Goal: Use online tool/utility: Use online tool/utility

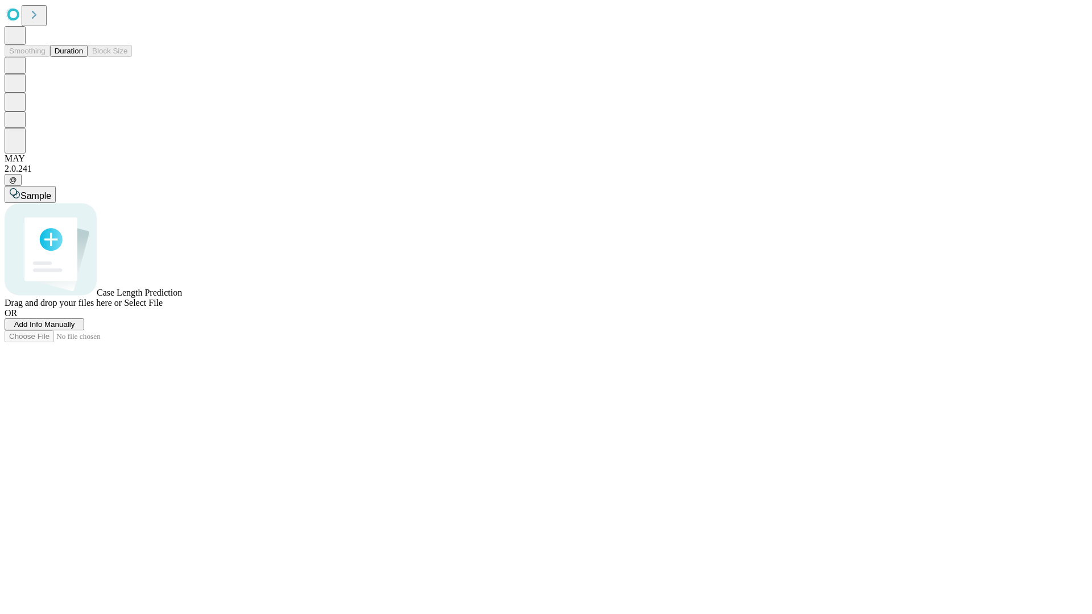
click at [83, 57] on button "Duration" at bounding box center [69, 51] width 38 height 12
click at [51, 191] on span "Sample" at bounding box center [35, 196] width 31 height 10
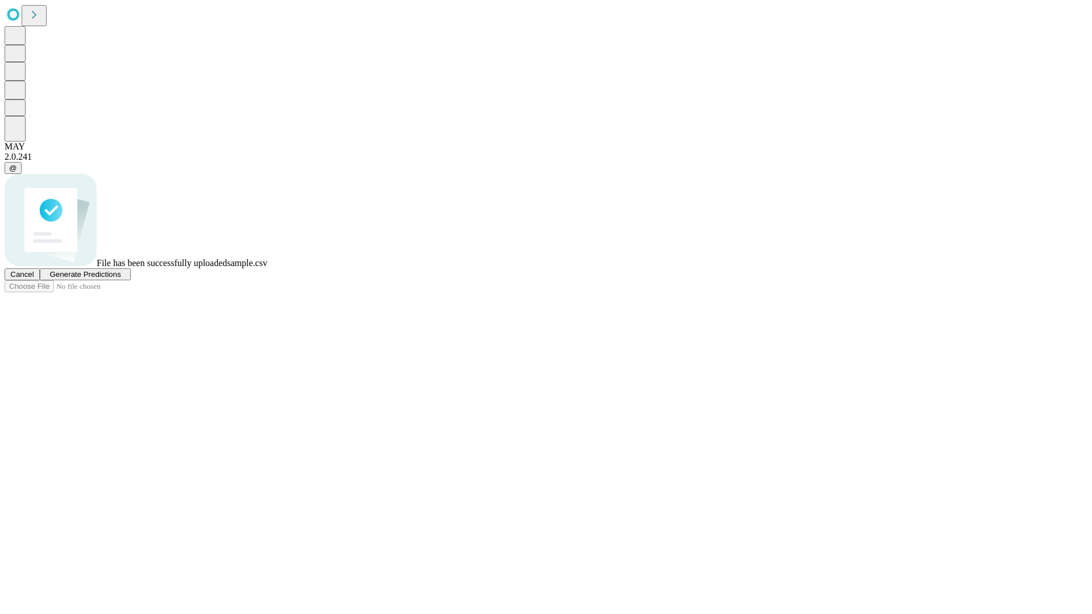
click at [121, 279] on span "Generate Predictions" at bounding box center [85, 274] width 71 height 9
